Goal: Communication & Community: Answer question/provide support

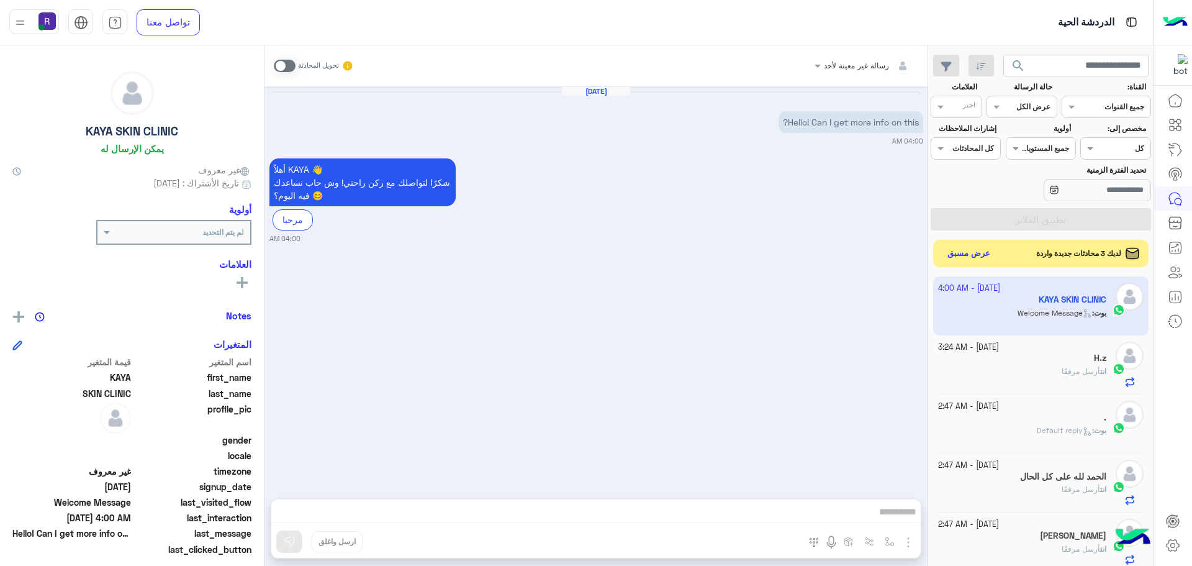
scroll to position [468, 0]
click at [958, 257] on button "عرض مسبق" at bounding box center [969, 253] width 52 height 17
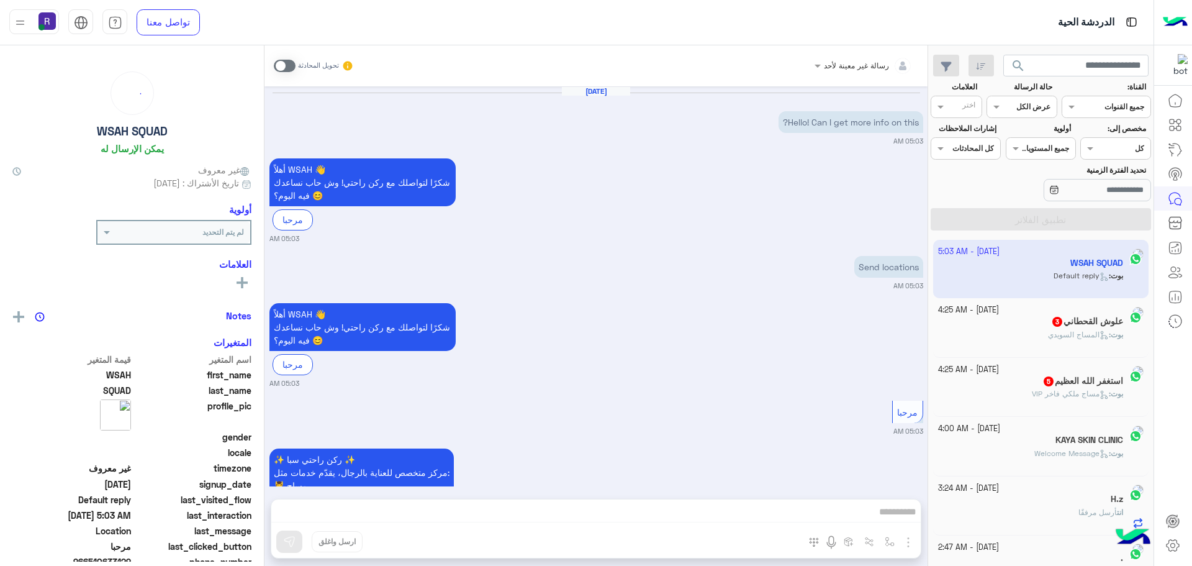
scroll to position [297, 0]
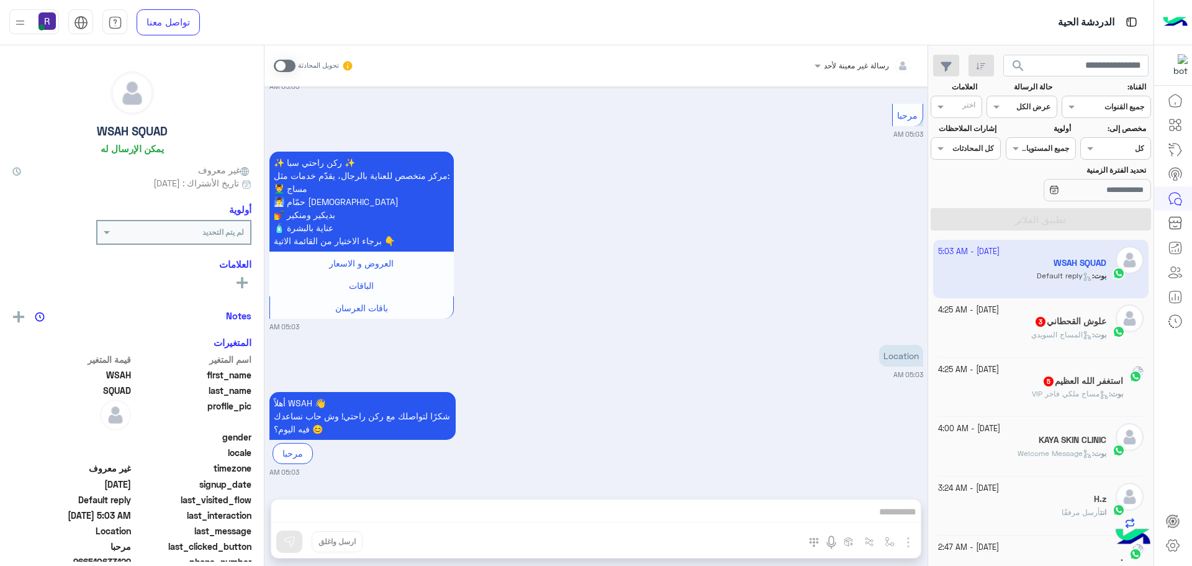
click at [1020, 326] on div "علوش القحطاني 3" at bounding box center [1022, 322] width 169 height 13
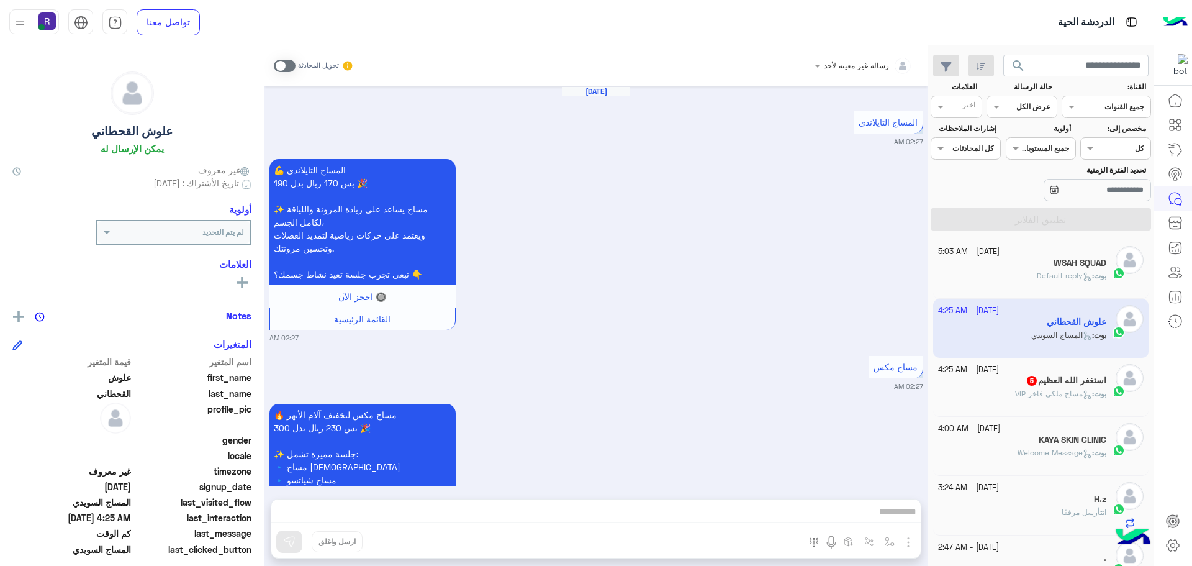
scroll to position [1694, 0]
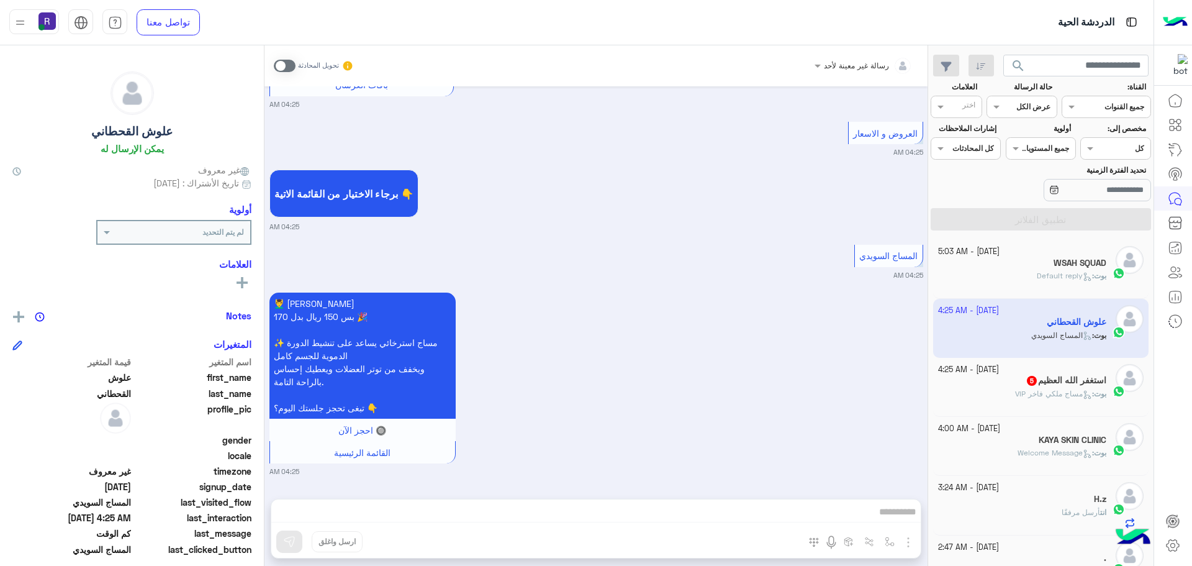
click at [1030, 391] on span "مساج ملكي فاخر VIP" at bounding box center [1053, 393] width 77 height 9
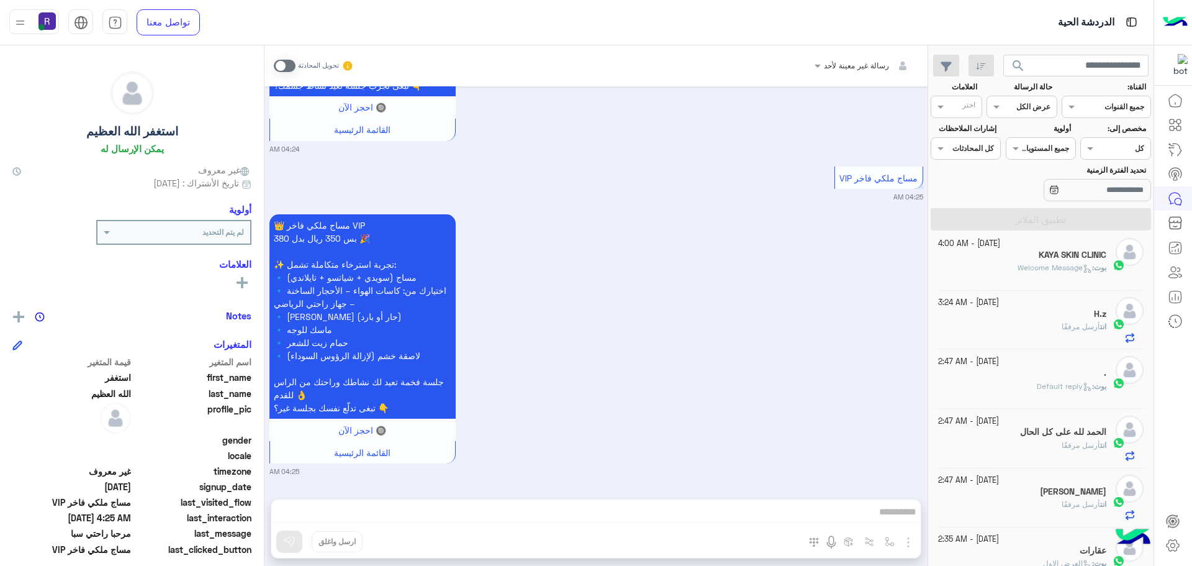
scroll to position [186, 0]
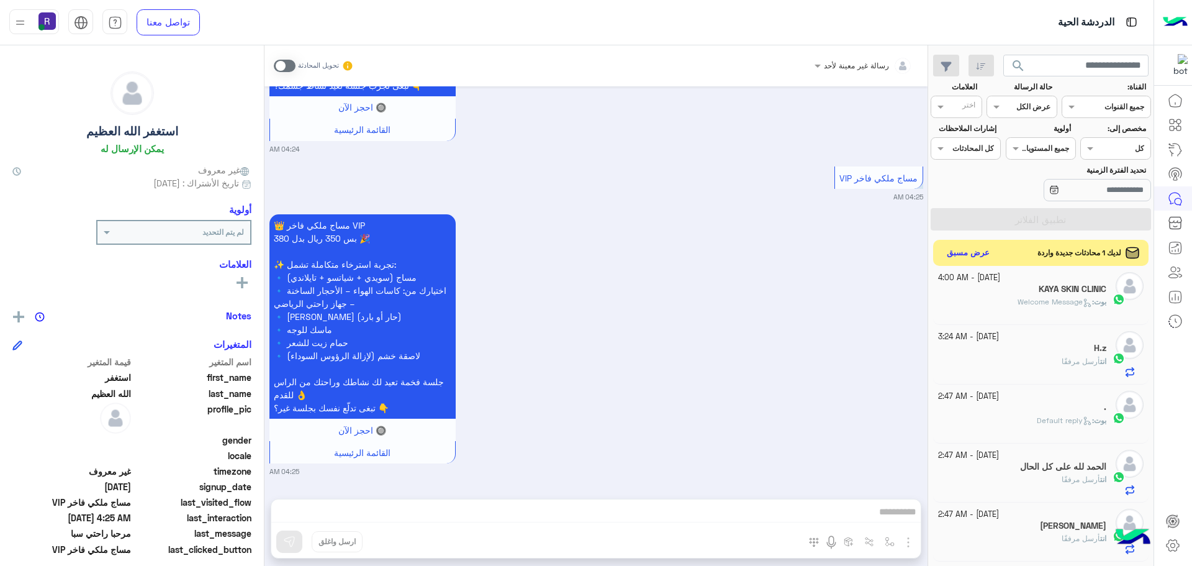
click at [970, 247] on button "عرض مسبق" at bounding box center [969, 253] width 52 height 17
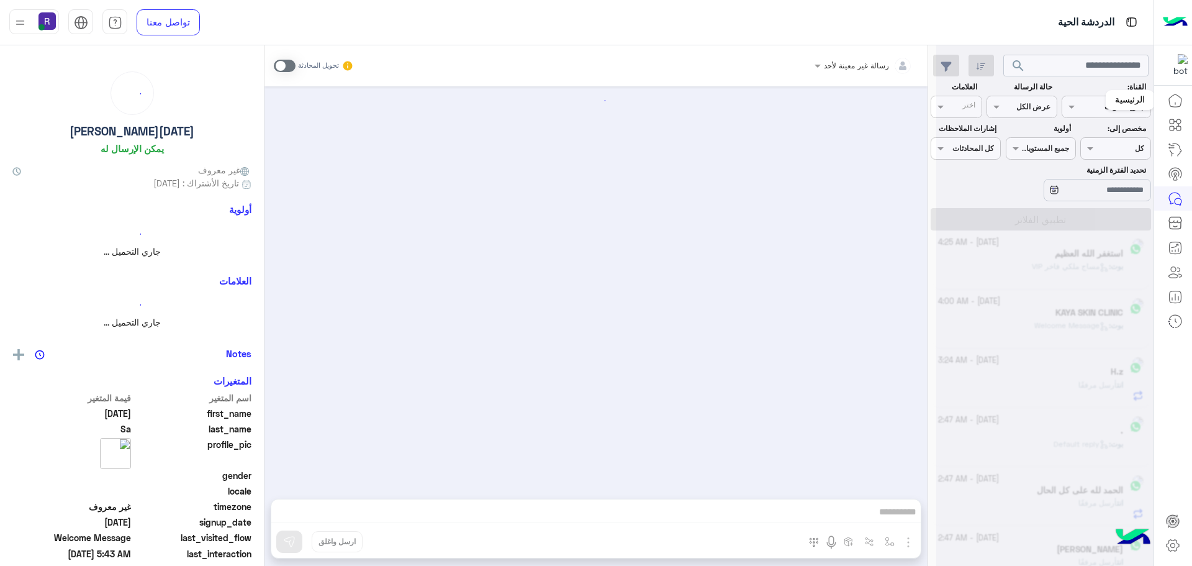
click at [1172, 105] on icon at bounding box center [1175, 100] width 15 height 15
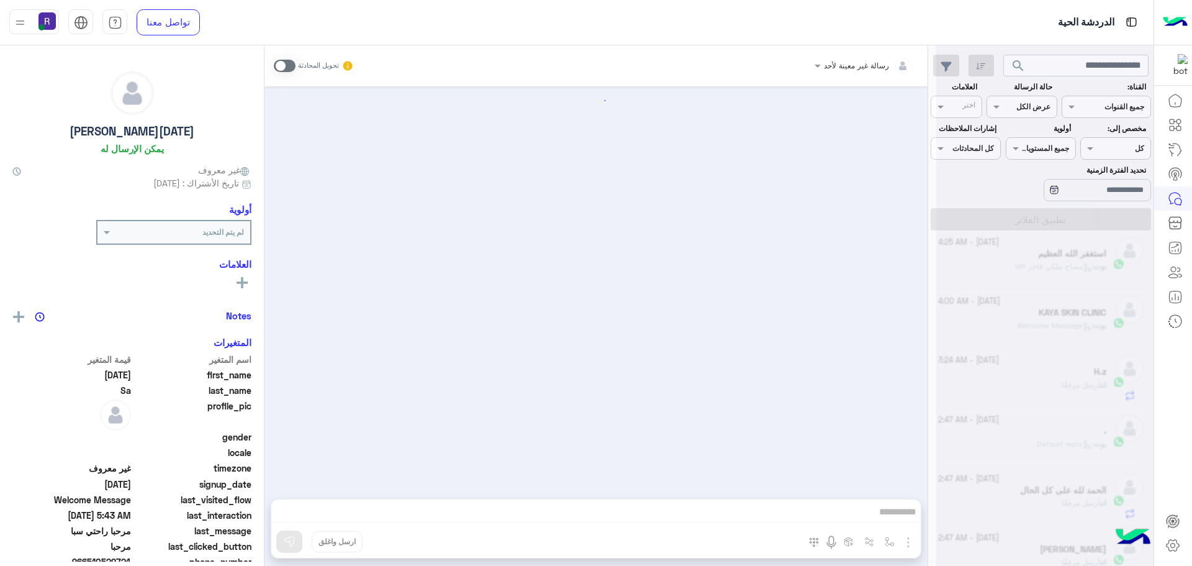
scroll to position [175, 0]
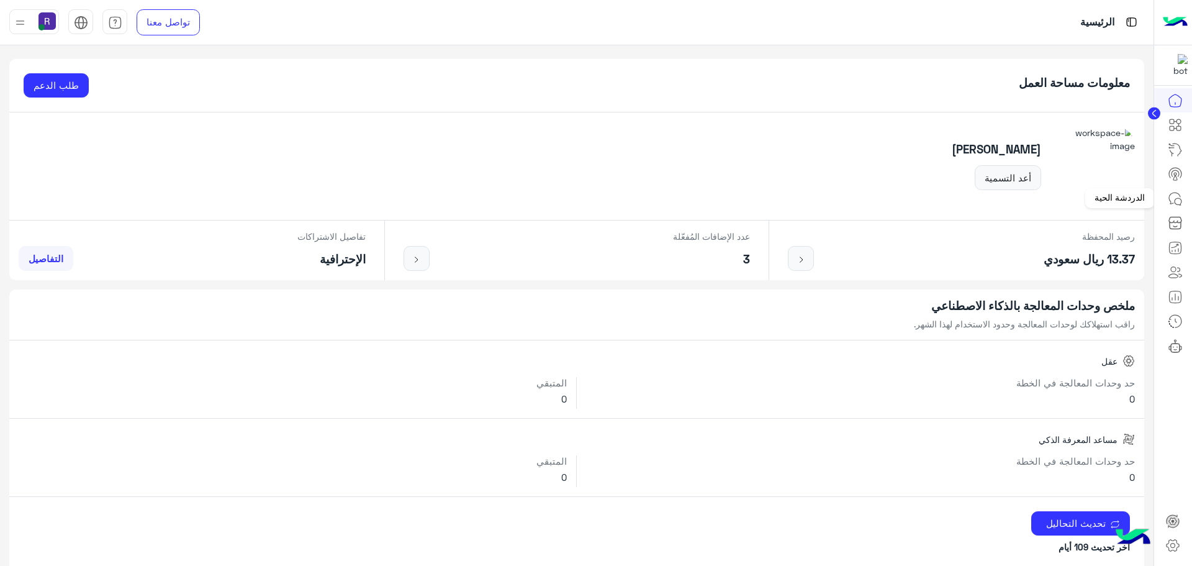
click at [1172, 196] on icon at bounding box center [1175, 198] width 15 height 15
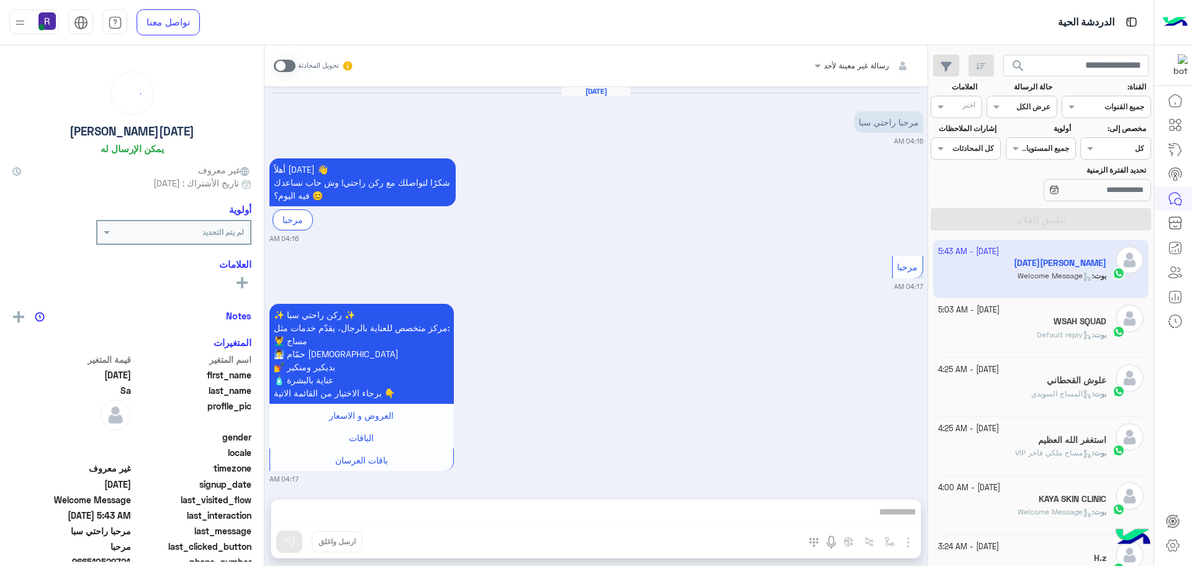
scroll to position [175, 0]
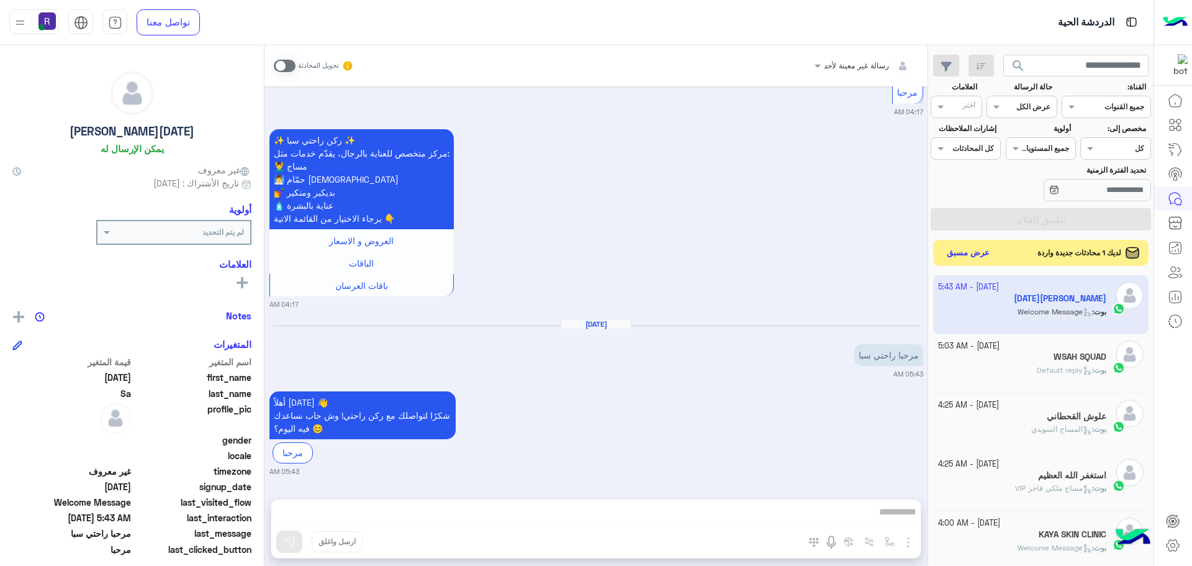
click at [964, 248] on button "عرض مسبق" at bounding box center [969, 253] width 52 height 17
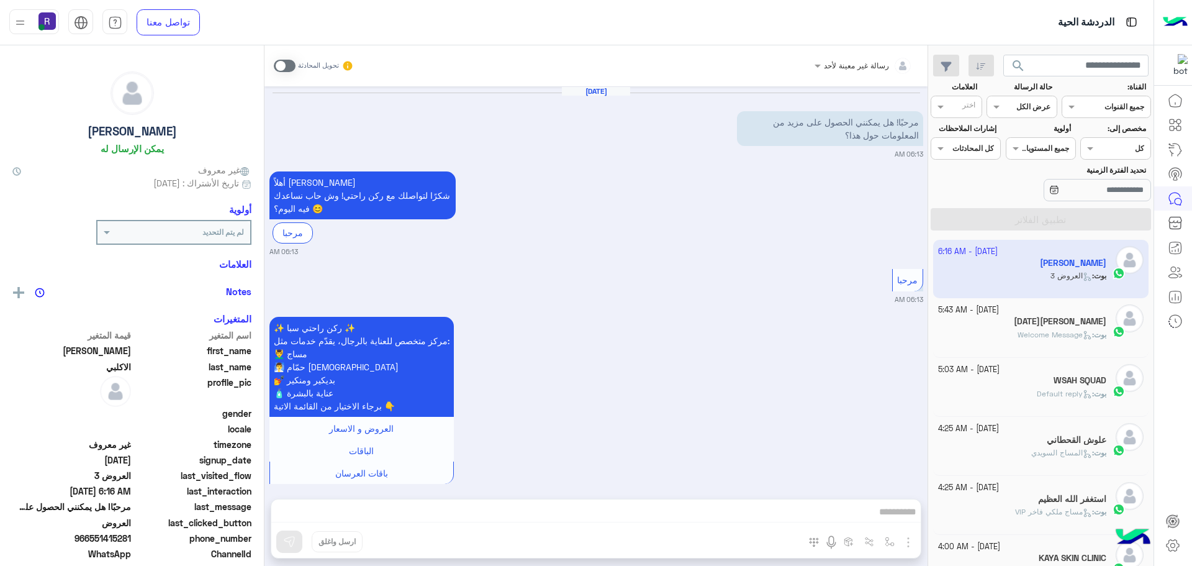
scroll to position [1296, 0]
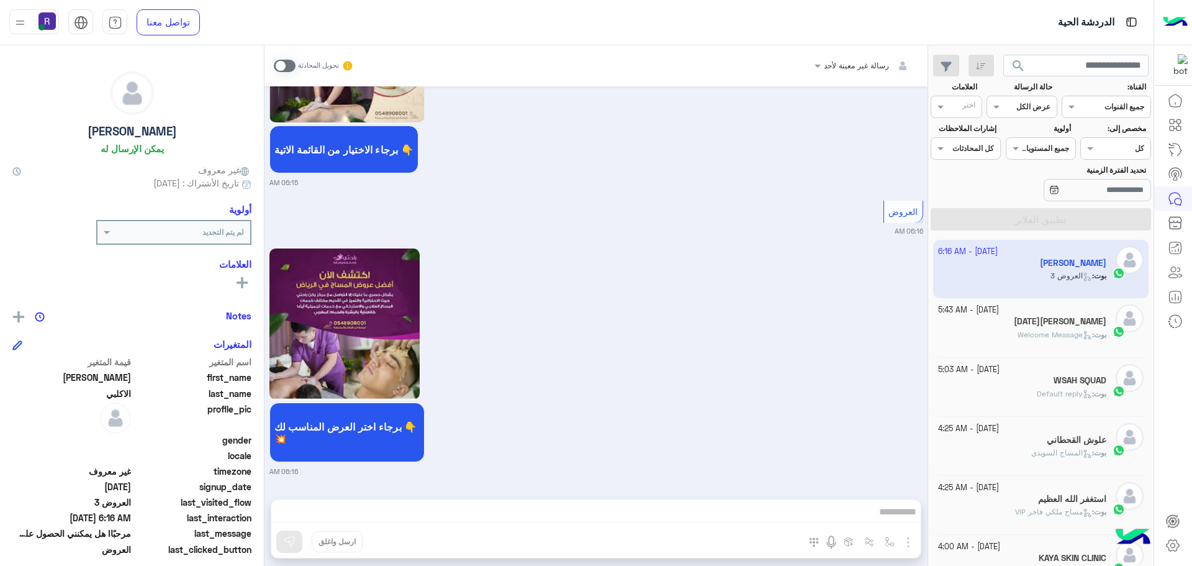
click at [1024, 325] on div "[DATE][PERSON_NAME]" at bounding box center [1022, 322] width 169 height 13
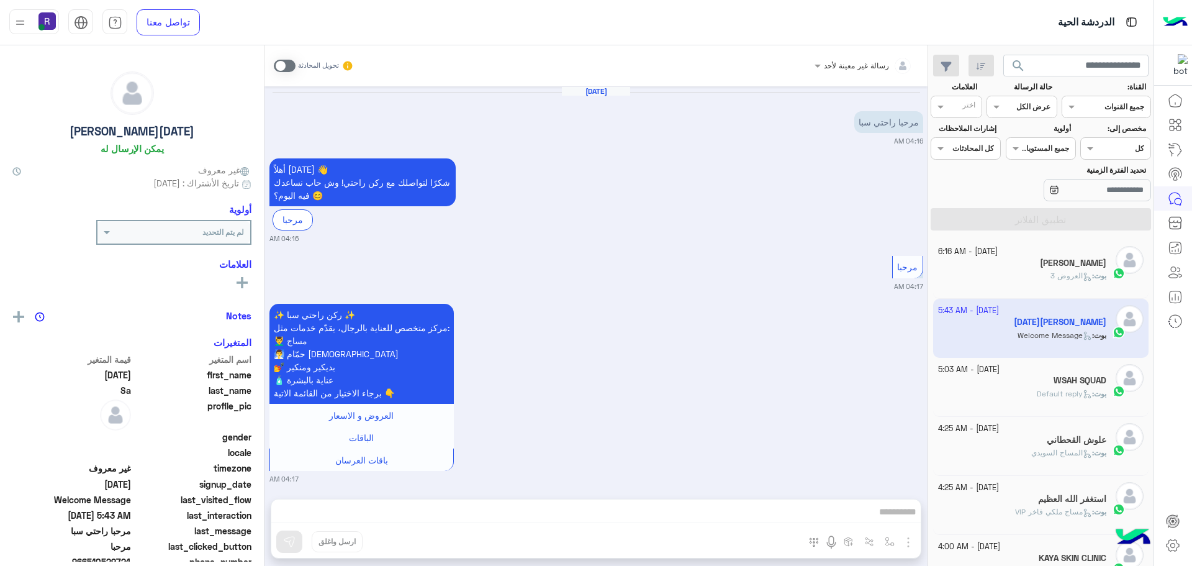
scroll to position [175, 0]
